Goal: Task Accomplishment & Management: Use online tool/utility

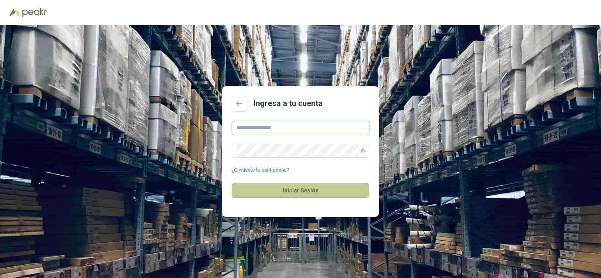
type input "**********"
click at [289, 194] on button "Iniciar Sesión" at bounding box center [301, 190] width 138 height 15
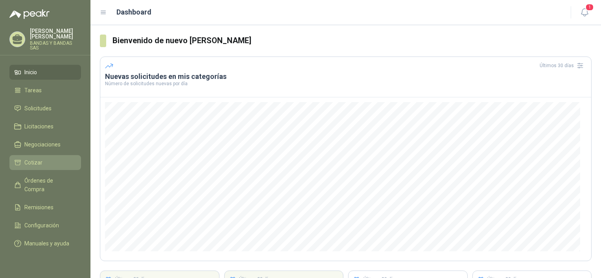
click at [46, 159] on li "Cotizar" at bounding box center [45, 163] width 62 height 9
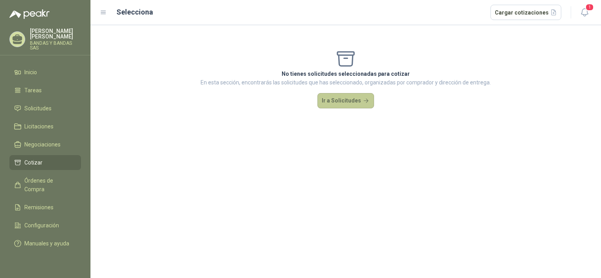
click at [352, 102] on button "Ir a Solicitudes" at bounding box center [345, 101] width 57 height 16
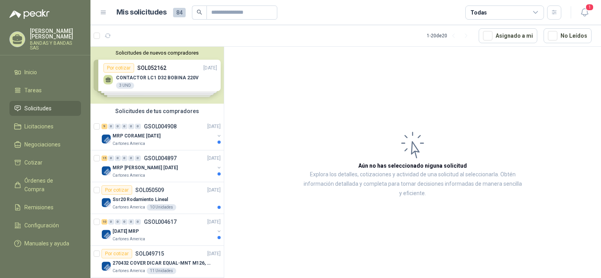
click at [152, 77] on div "Solicitudes de nuevos compradores Por cotizar SOL052162 [DATE] CONTACTOR LC1 D3…" at bounding box center [156, 75] width 133 height 57
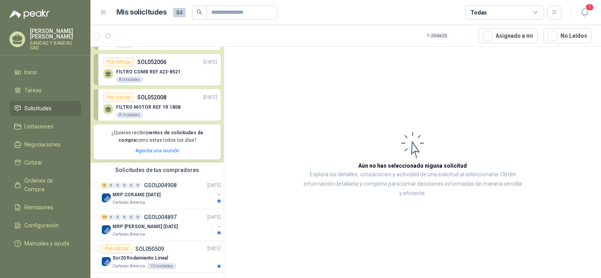
scroll to position [79, 0]
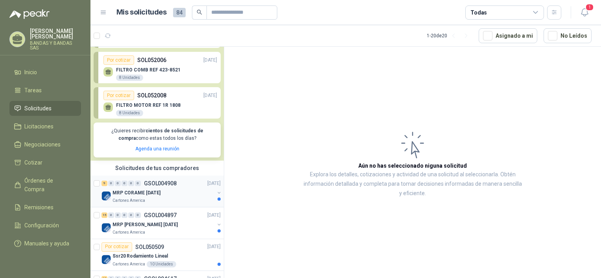
click at [160, 195] on p "MRP CORAME [DATE]" at bounding box center [136, 192] width 48 height 7
